Goal: Use online tool/utility: Use online tool/utility

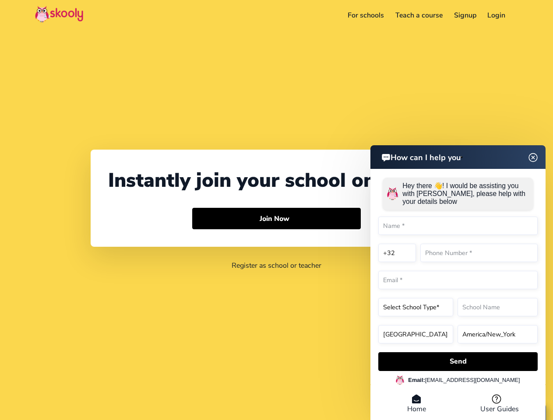
select select "32"
select select "[GEOGRAPHIC_DATA]"
select select "Europe/[GEOGRAPHIC_DATA]"
select select "32"
select select "[GEOGRAPHIC_DATA]"
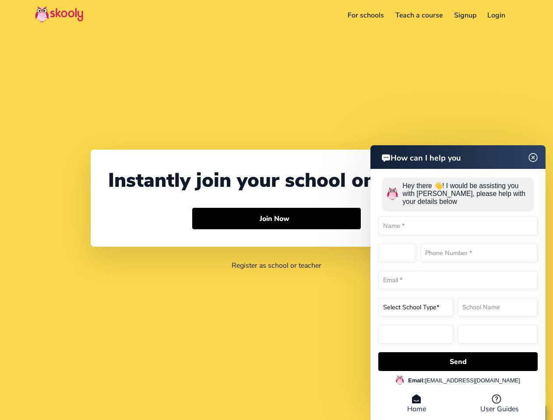
select select "Europe/[GEOGRAPHIC_DATA]"
